Goal: Contribute content: Contribute content

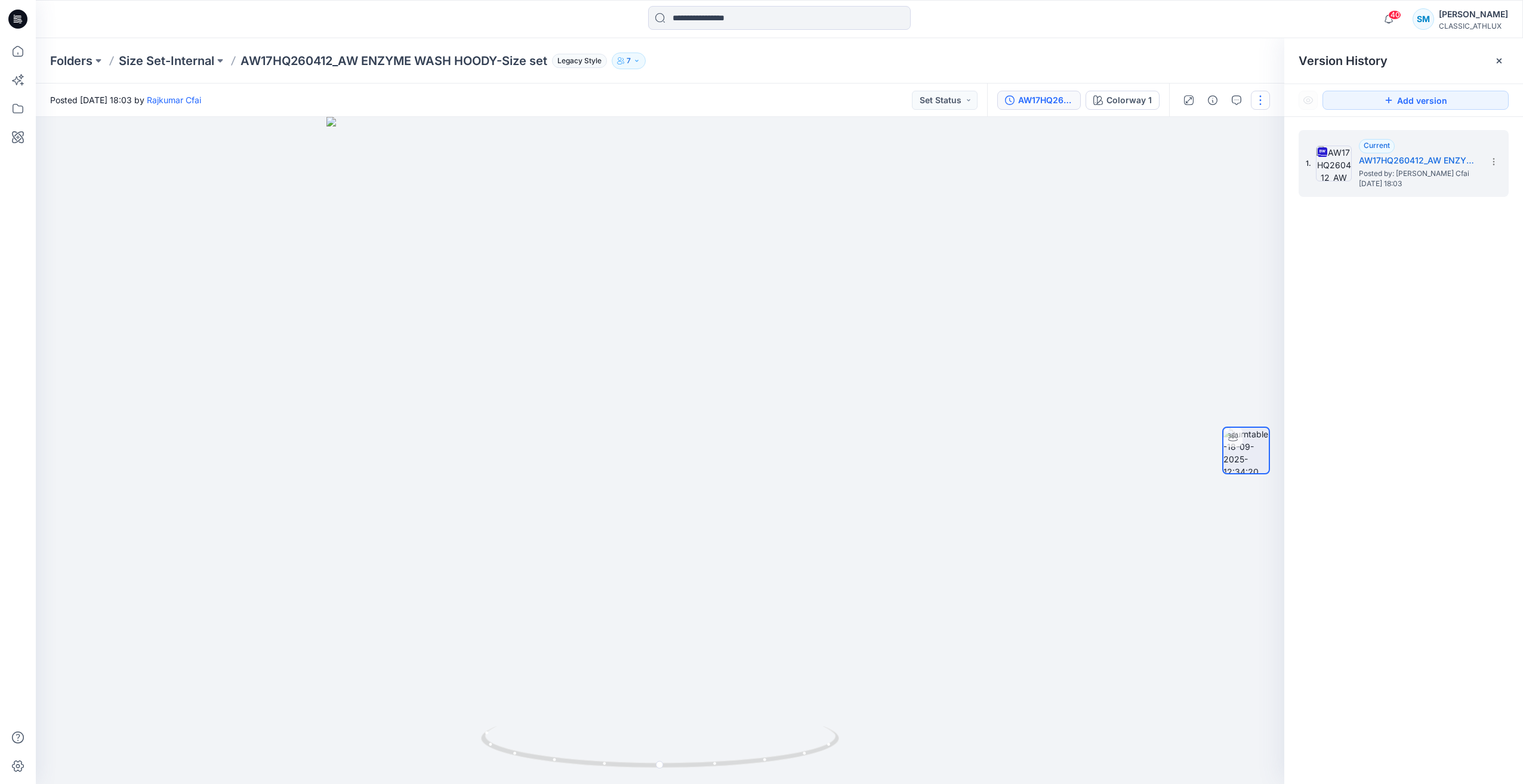
click at [1262, 101] on button "button" at bounding box center [1261, 100] width 19 height 19
click at [1204, 165] on button "Edit" at bounding box center [1210, 166] width 110 height 22
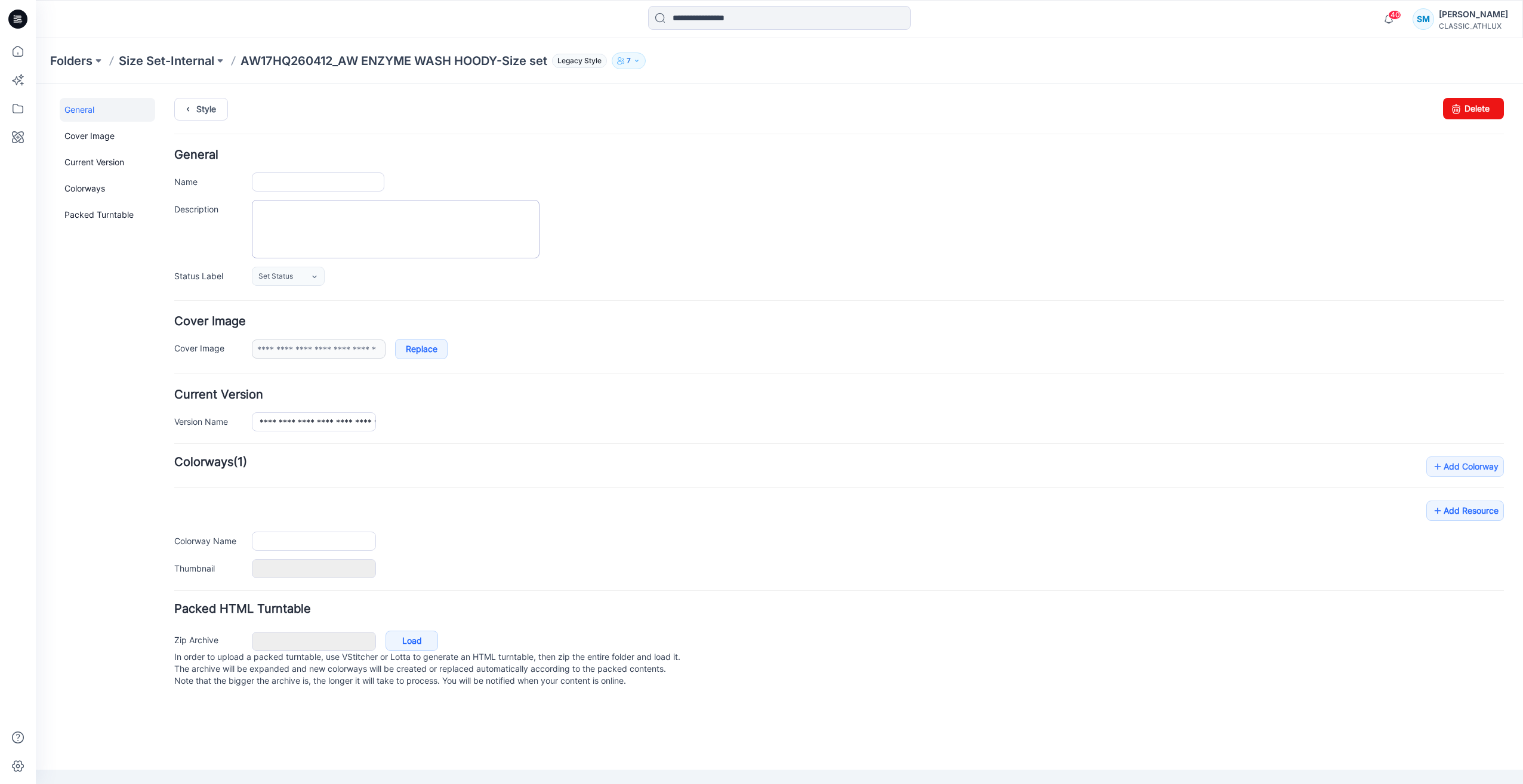
type input "**********"
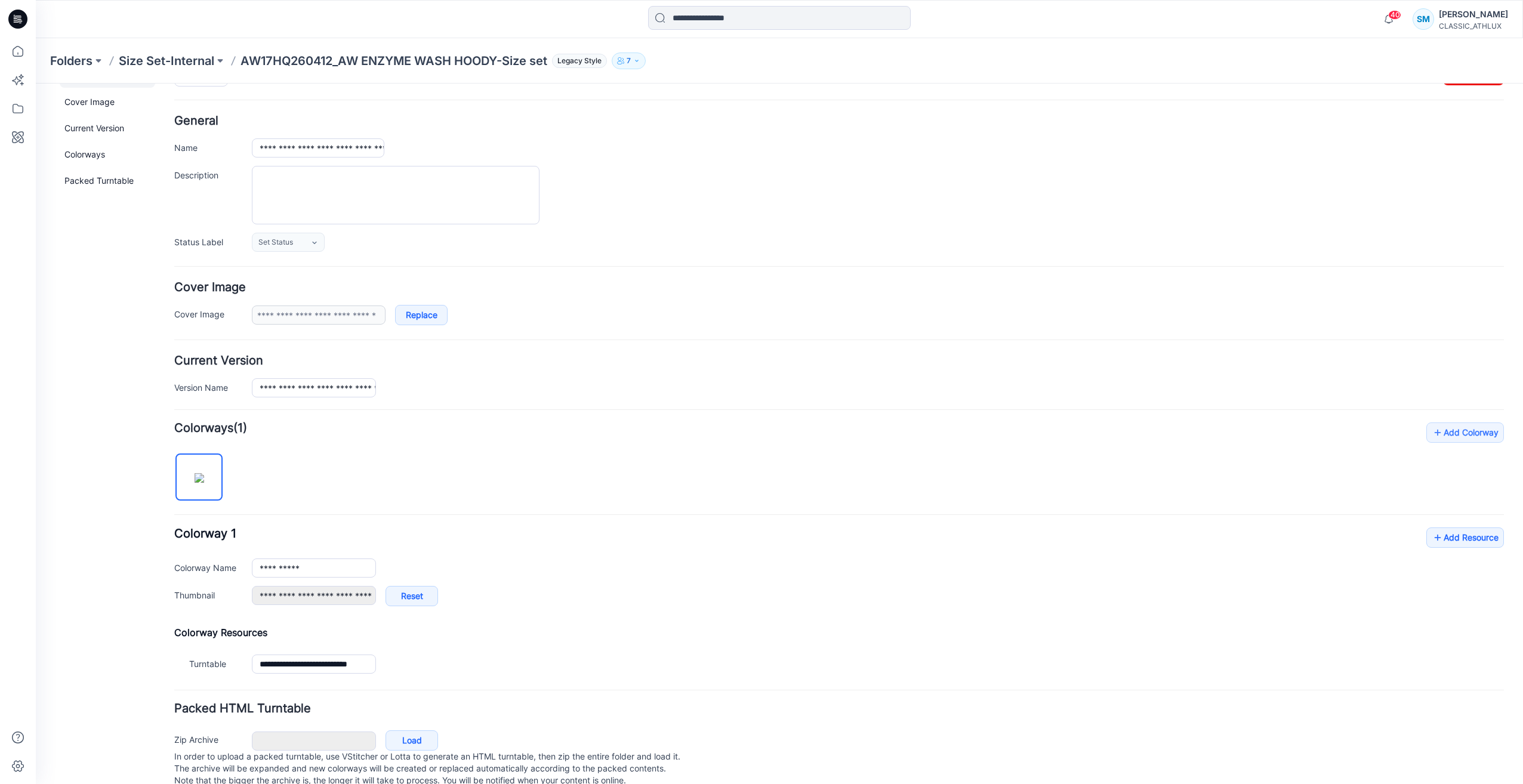
scroll to position [65, 0]
